Goal: Submit feedback/report problem: Submit feedback/report problem

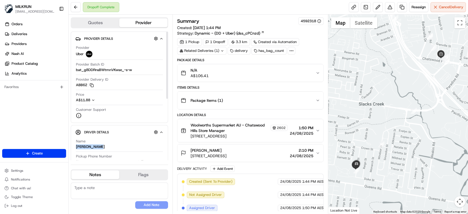
drag, startPoint x: 103, startPoint y: 147, endPoint x: 75, endPoint y: 147, distance: 28.0
click at [75, 147] on div "Name ASADULLAH I. Pickup Phone Number +61 480 020 263 ext. 42993507 Dropoff Pho…" at bounding box center [119, 206] width 88 height 138
copy div "ASADULLAH I."
click at [119, 146] on div "Name ASADULLAH I." at bounding box center [119, 144] width 87 height 10
click at [402, 7] on link at bounding box center [402, 7] width 10 height 10
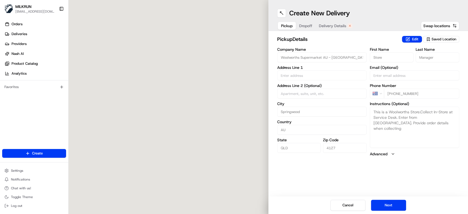
type input "2-16 Magellan Rd"
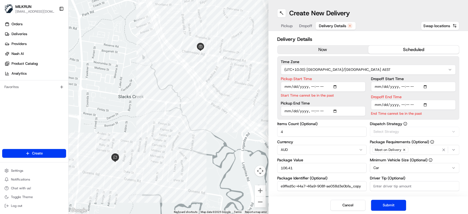
click at [336, 26] on span "Delivery Details" at bounding box center [332, 25] width 27 height 5
click at [322, 49] on button "now" at bounding box center [323, 50] width 91 height 8
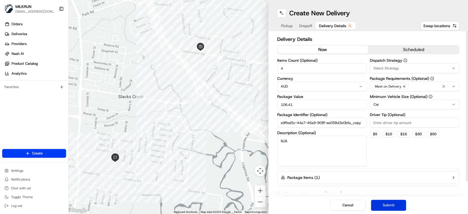
click at [399, 207] on button "Submit" at bounding box center [388, 205] width 35 height 11
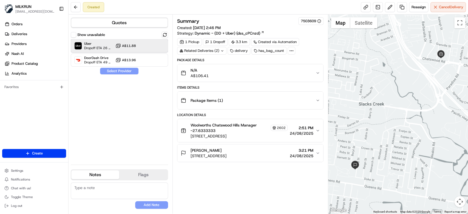
click at [146, 48] on div "Uber Dropoff ETA 26 minutes A$11.88" at bounding box center [119, 45] width 97 height 13
click at [130, 74] on button "Assign Provider" at bounding box center [119, 71] width 39 height 7
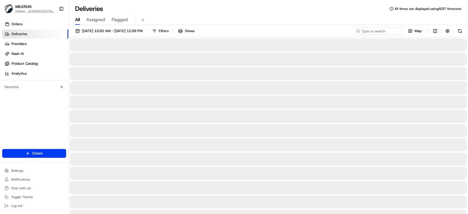
click at [77, 20] on span "All" at bounding box center [77, 19] width 5 height 7
click at [373, 31] on input at bounding box center [371, 31] width 66 height 8
paste input "[PERSON_NAME]"
type input "[PERSON_NAME]"
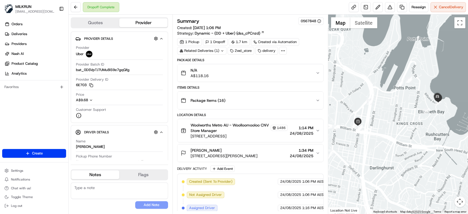
click at [297, 71] on div "N/A A$118.16" at bounding box center [248, 72] width 135 height 11
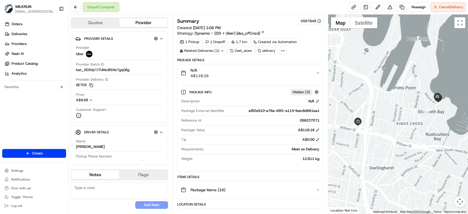
click at [298, 71] on div "N/A A$118.16" at bounding box center [248, 72] width 135 height 11
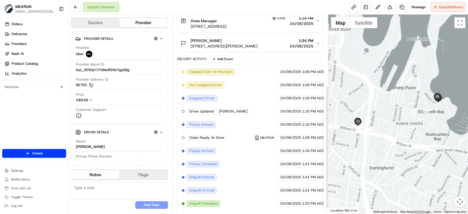
scroll to position [122, 0]
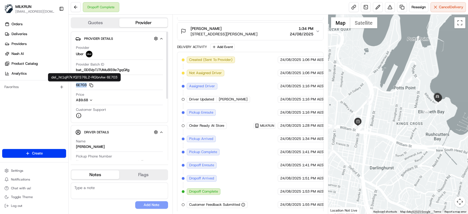
drag, startPoint x: 80, startPoint y: 86, endPoint x: 86, endPoint y: 86, distance: 6.6
click at [86, 86] on div "Provider Details Hidden ( 3 ) Provider Uber Provider Batch ID bat_0DSVpTJ7UMu8l…" at bounding box center [119, 77] width 97 height 91
copy button "6E703"
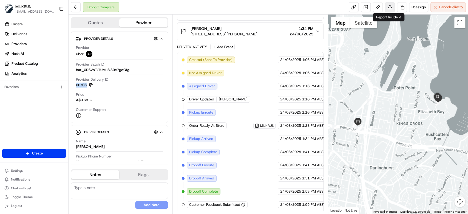
click at [390, 8] on button at bounding box center [390, 7] width 10 height 10
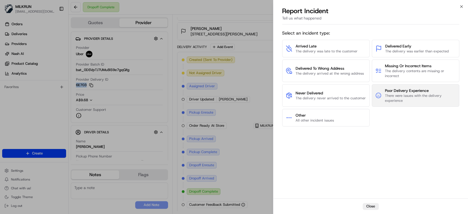
click at [421, 93] on span "There were issues with the delivery experience" at bounding box center [420, 98] width 71 height 10
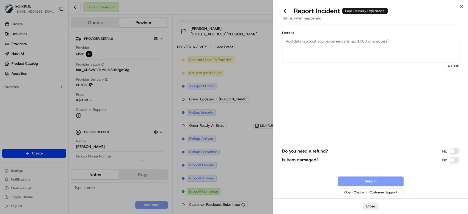
click at [334, 46] on textarea "Details" at bounding box center [370, 49] width 177 height 27
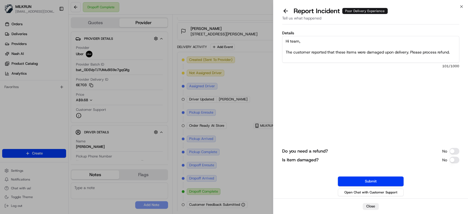
scroll to position [3, 0]
paste textarea "1. Macro Organic Hulled Tahini Spread 375g 2. Macro Organic Extra Virgin Olive …"
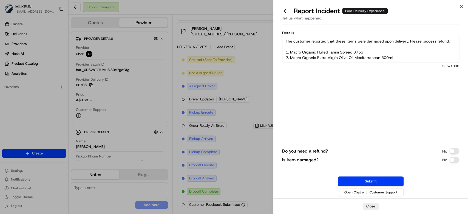
scroll to position [19, 0]
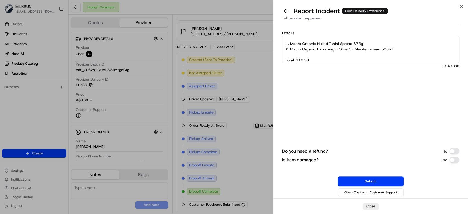
type textarea "Hi team, The customer reported that these items were damaged upon delivery. Ple…"
click at [455, 150] on button "Do you need a refund?" at bounding box center [455, 151] width 10 height 7
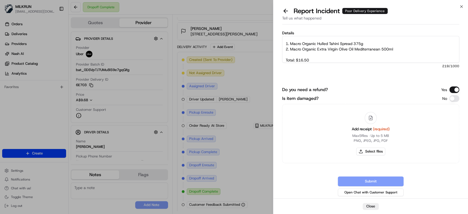
click at [454, 97] on button "Is item damaged?" at bounding box center [455, 98] width 10 height 7
click at [371, 154] on button "Select files" at bounding box center [370, 152] width 29 height 8
type input "C:\fakepath\Seb M - 6E703.png"
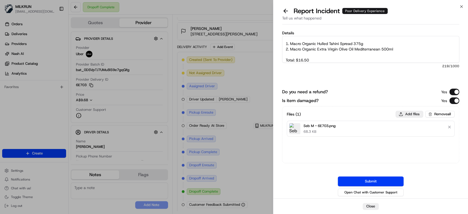
click at [406, 114] on button "Add files" at bounding box center [409, 114] width 27 height 7
type input "C:\fakepath\6E703.png"
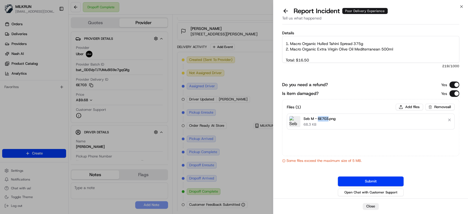
drag, startPoint x: 318, startPoint y: 118, endPoint x: 329, endPoint y: 115, distance: 11.2
click at [329, 118] on p "Seb M - 6E703.png" at bounding box center [320, 118] width 32 height 5
copy p "6E703"
click at [377, 182] on button "Submit" at bounding box center [371, 181] width 66 height 10
click at [406, 104] on button "Add files" at bounding box center [409, 107] width 27 height 7
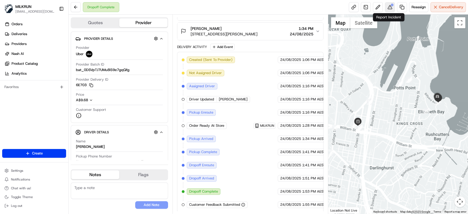
click at [391, 8] on button at bounding box center [390, 7] width 10 height 10
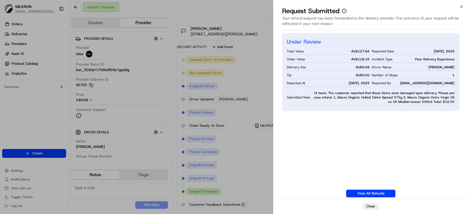
click at [397, 102] on span "Hi team, The customer reported that these items were damaged upon delivery. Ple…" at bounding box center [384, 97] width 142 height 13
click at [417, 82] on span "[EMAIL_ADDRESS][DOMAIN_NAME]" at bounding box center [427, 83] width 55 height 4
click at [378, 193] on link "View All Refunds" at bounding box center [370, 194] width 49 height 8
click at [456, 67] on div "Under Review Total Value AU$ 127.84 Order Value AU$ 118.16 Delivery Fee AU$ 9.6…" at bounding box center [370, 72] width 177 height 78
copy span "YOAN V."
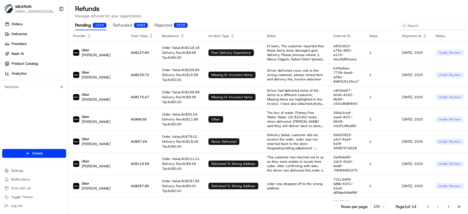
click at [428, 26] on input at bounding box center [433, 26] width 66 height 8
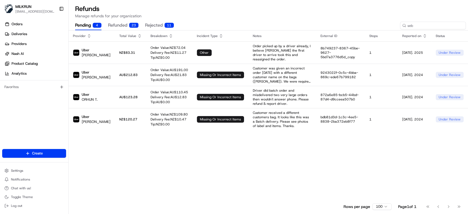
click at [429, 27] on input "seb" at bounding box center [433, 26] width 66 height 8
drag, startPoint x: 418, startPoint y: 23, endPoint x: 396, endPoint y: 25, distance: 22.3
click at [396, 25] on div "pending 4 refunded 23 rejected 11 seb" at bounding box center [269, 25] width 400 height 9
paste input "YOAN V."
type input "YOAN V."
